Goal: Manage account settings

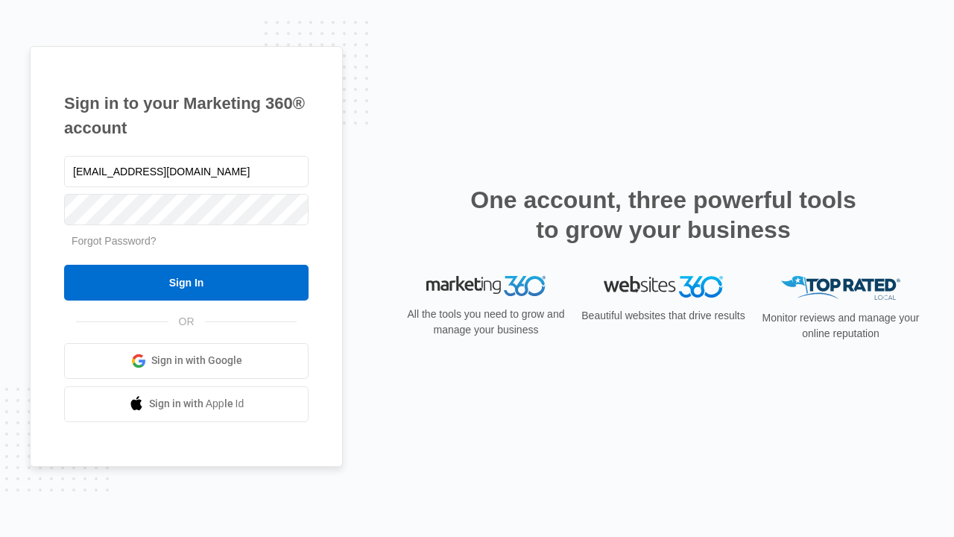
type input "[EMAIL_ADDRESS][DOMAIN_NAME]"
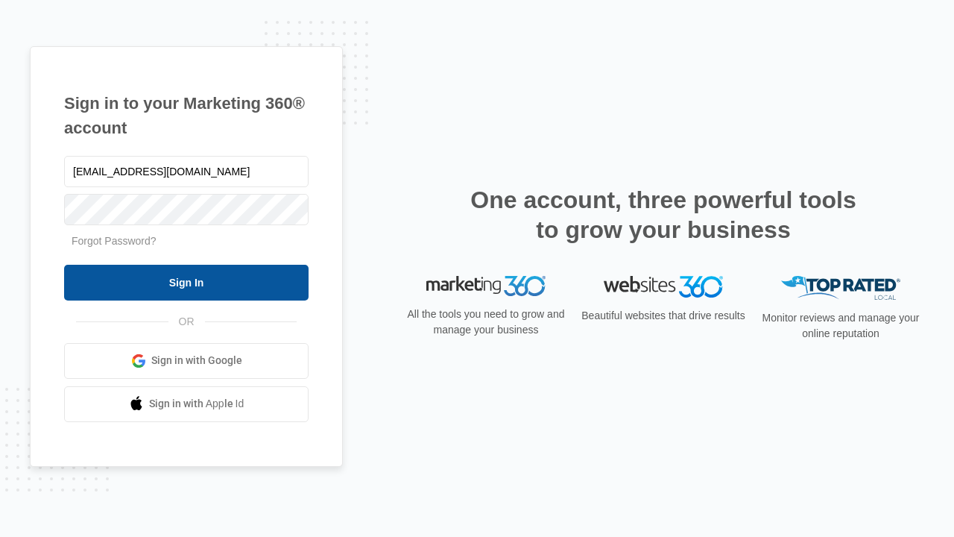
click at [186, 282] on input "Sign In" at bounding box center [186, 283] width 244 height 36
